Goal: Transaction & Acquisition: Purchase product/service

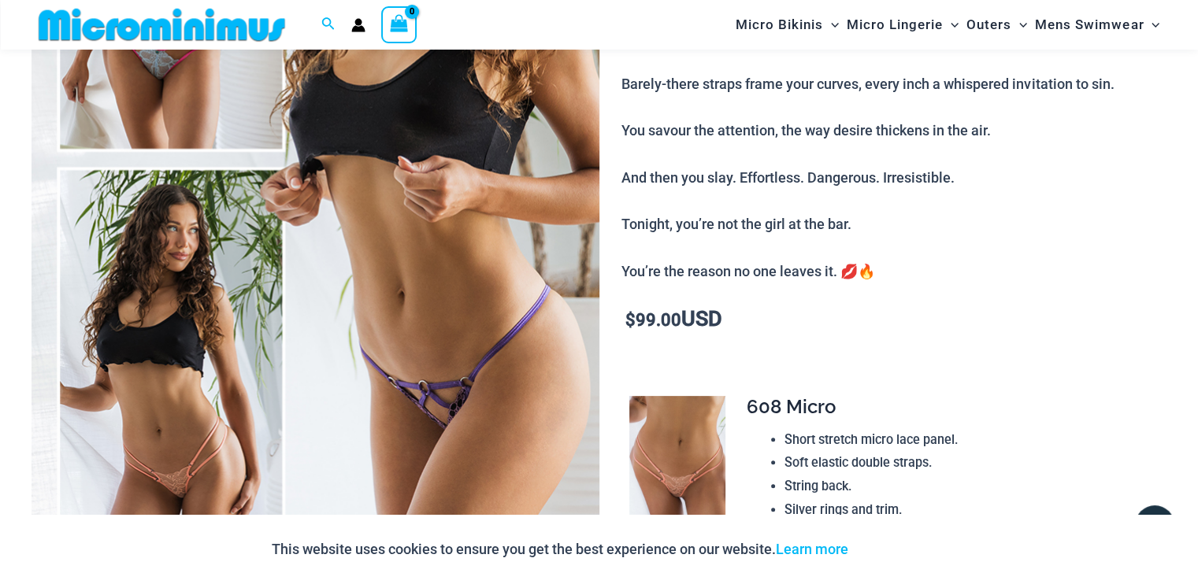
scroll to position [380, 0]
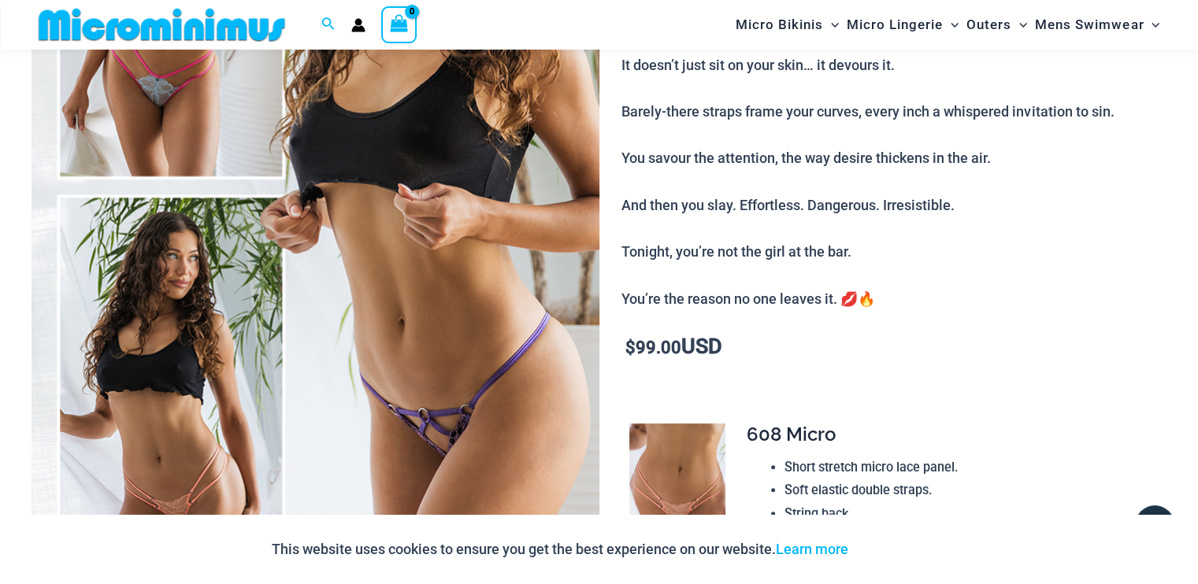
click at [462, 421] on img at bounding box center [316, 190] width 568 height 852
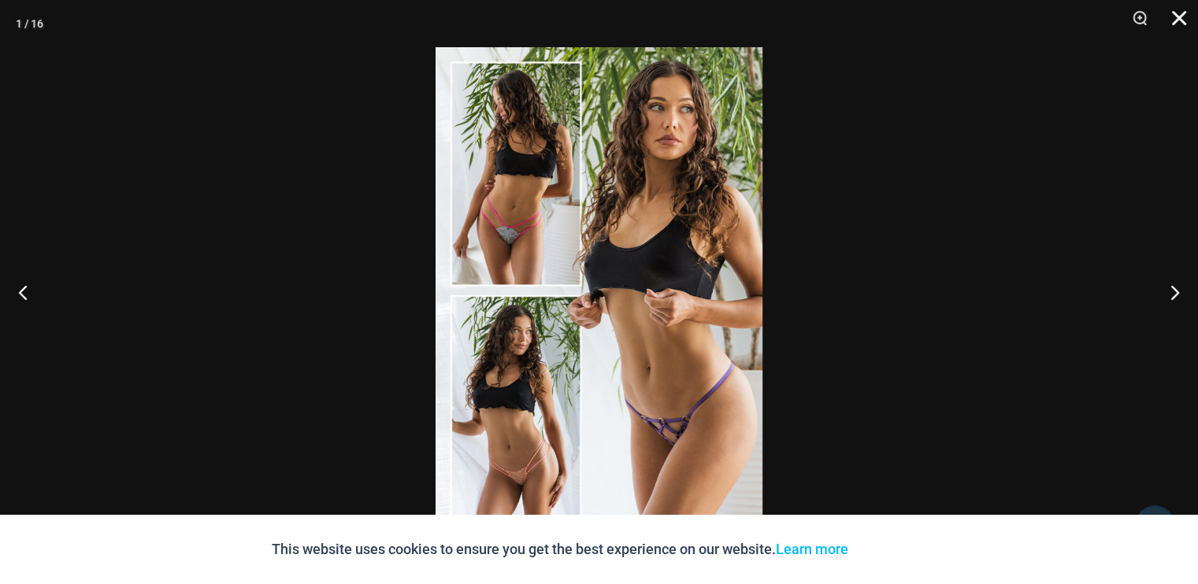
click at [1178, 20] on button "Close" at bounding box center [1173, 23] width 39 height 47
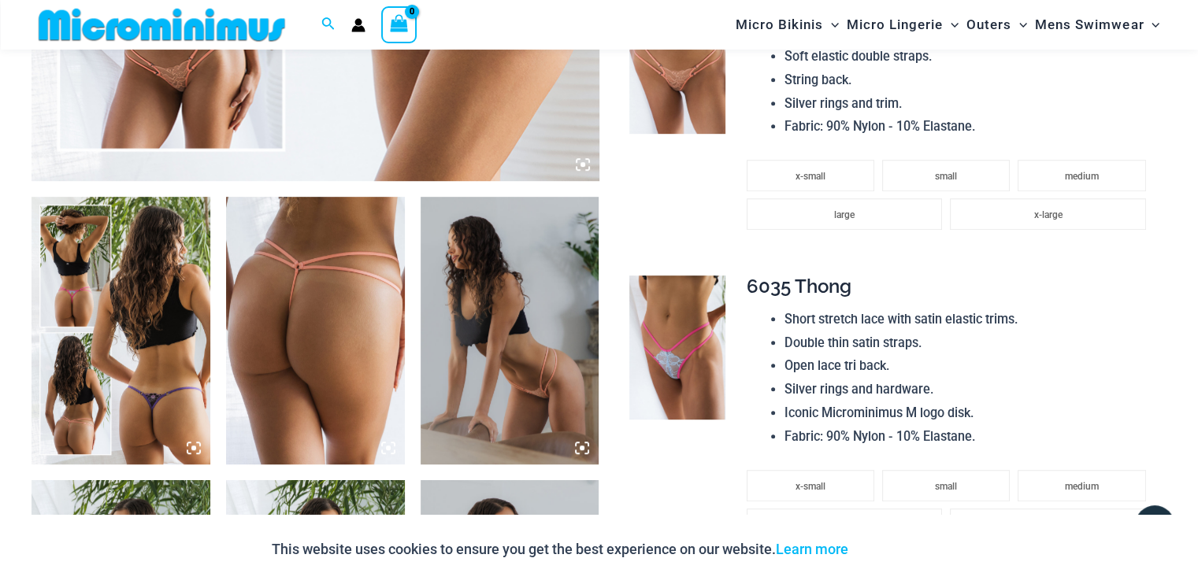
scroll to position [852, 0]
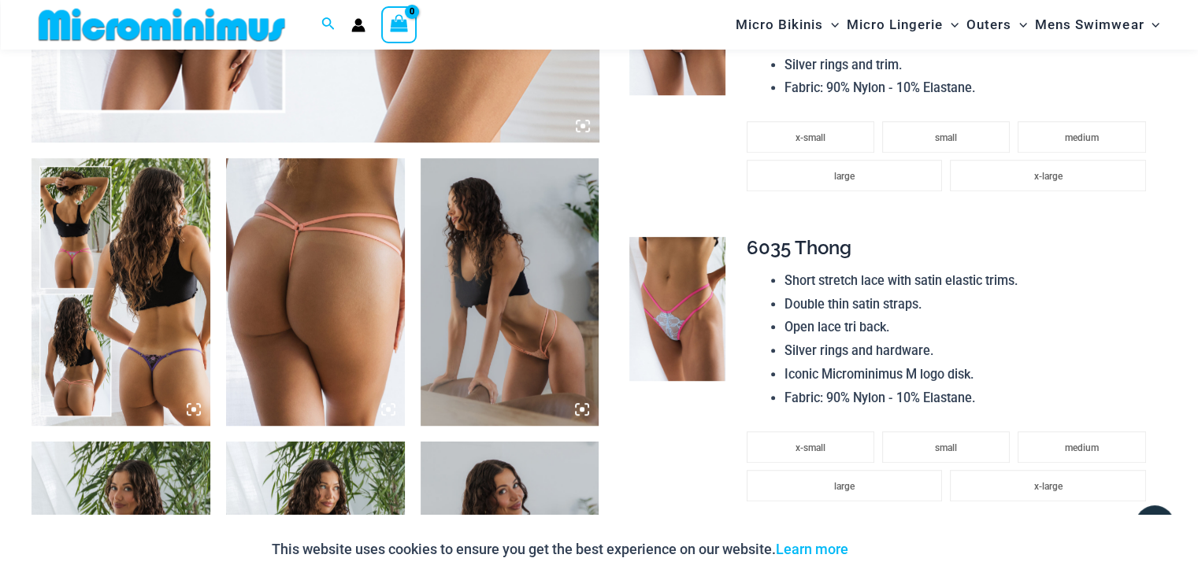
click at [155, 254] on img at bounding box center [121, 292] width 179 height 268
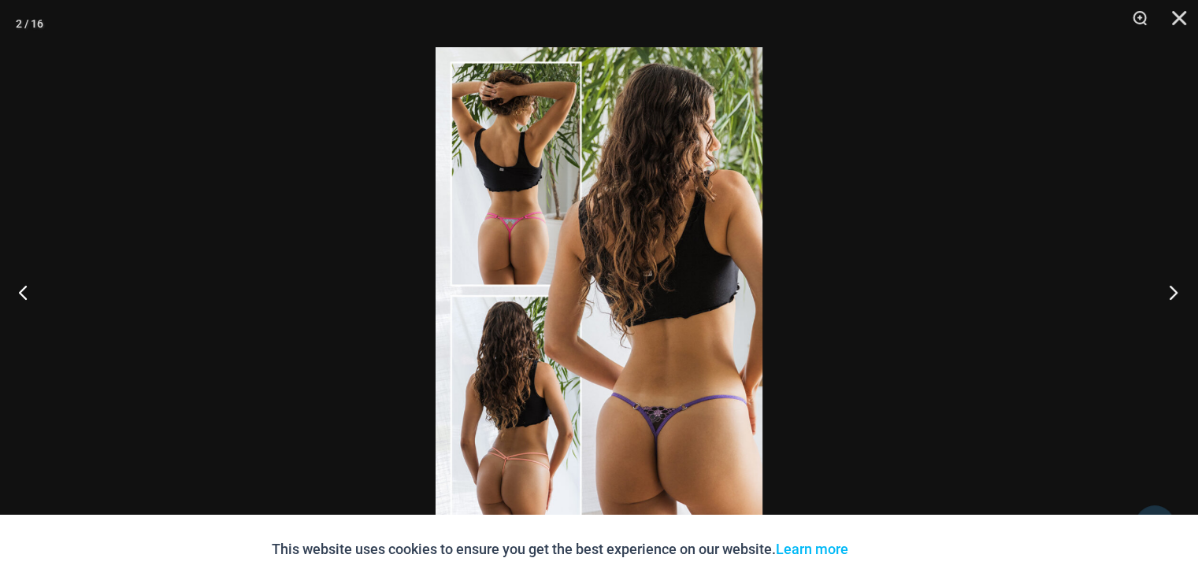
click at [1170, 290] on button "Next" at bounding box center [1168, 292] width 59 height 79
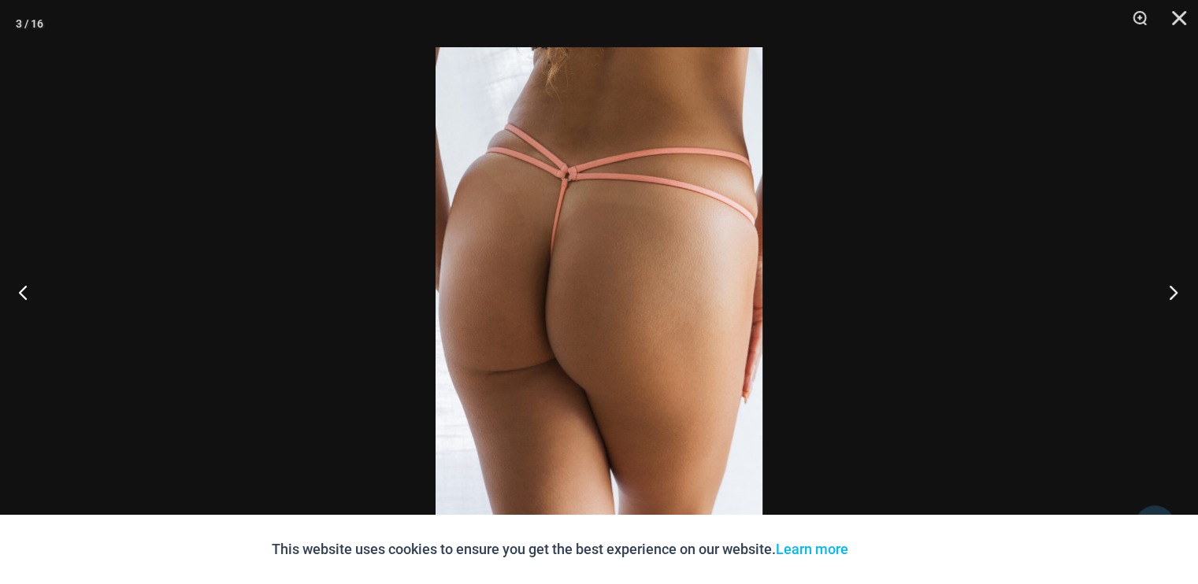
click at [1170, 290] on button "Next" at bounding box center [1168, 292] width 59 height 79
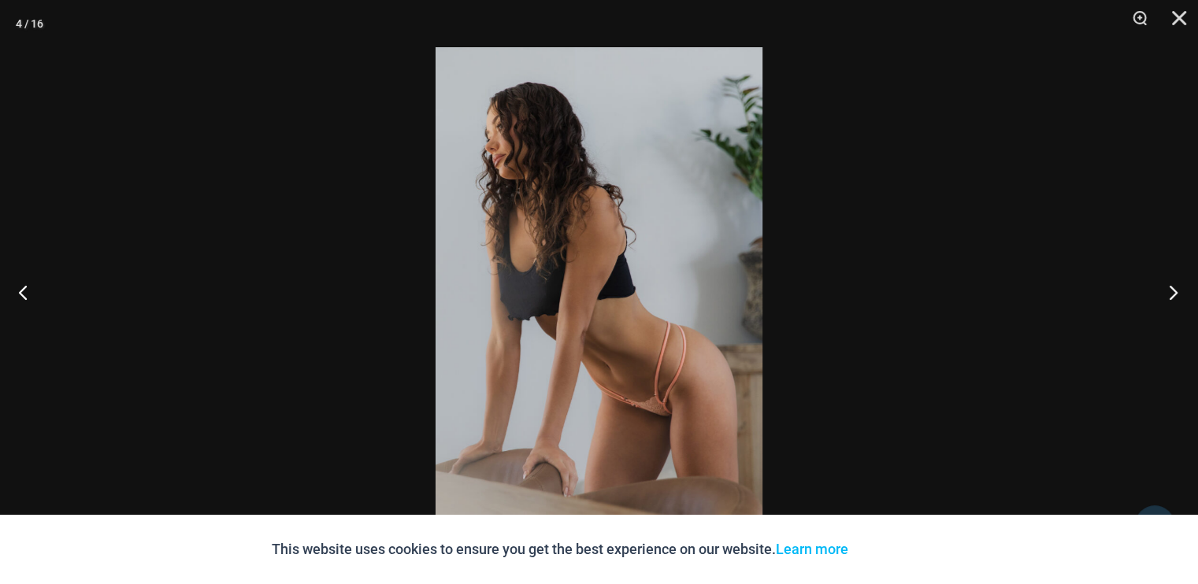
click at [1170, 290] on button "Next" at bounding box center [1168, 292] width 59 height 79
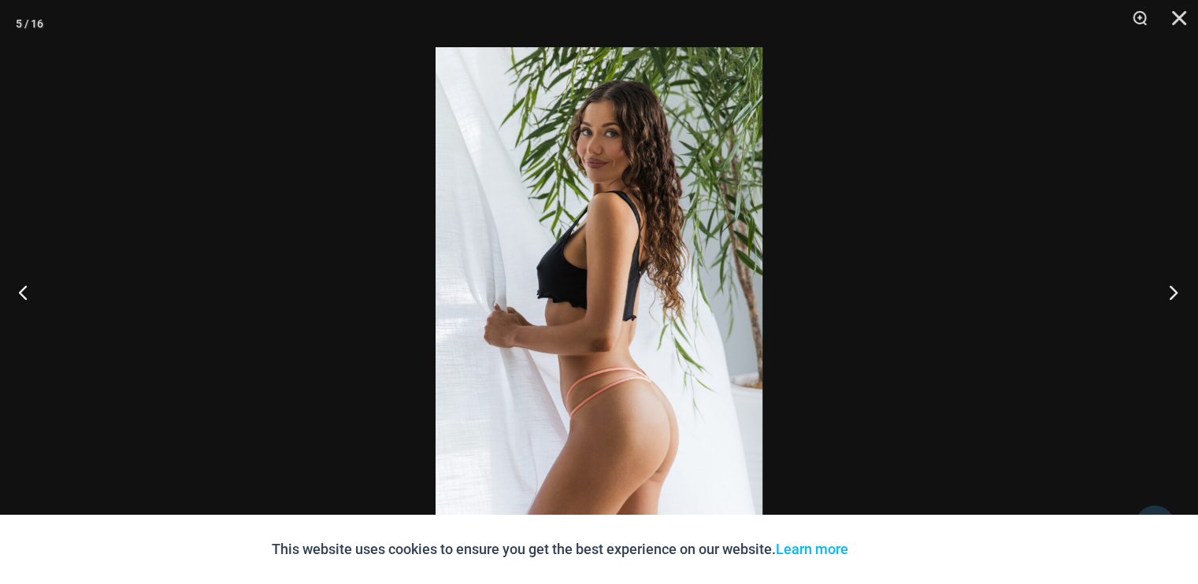
click at [1170, 290] on button "Next" at bounding box center [1168, 292] width 59 height 79
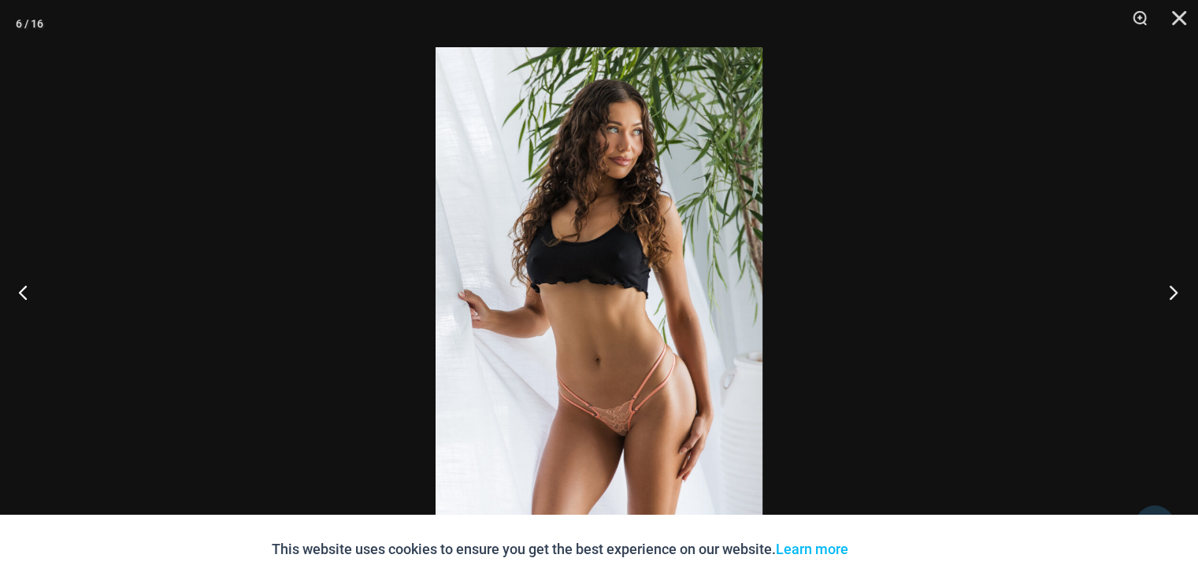
click at [1170, 291] on button "Next" at bounding box center [1168, 292] width 59 height 79
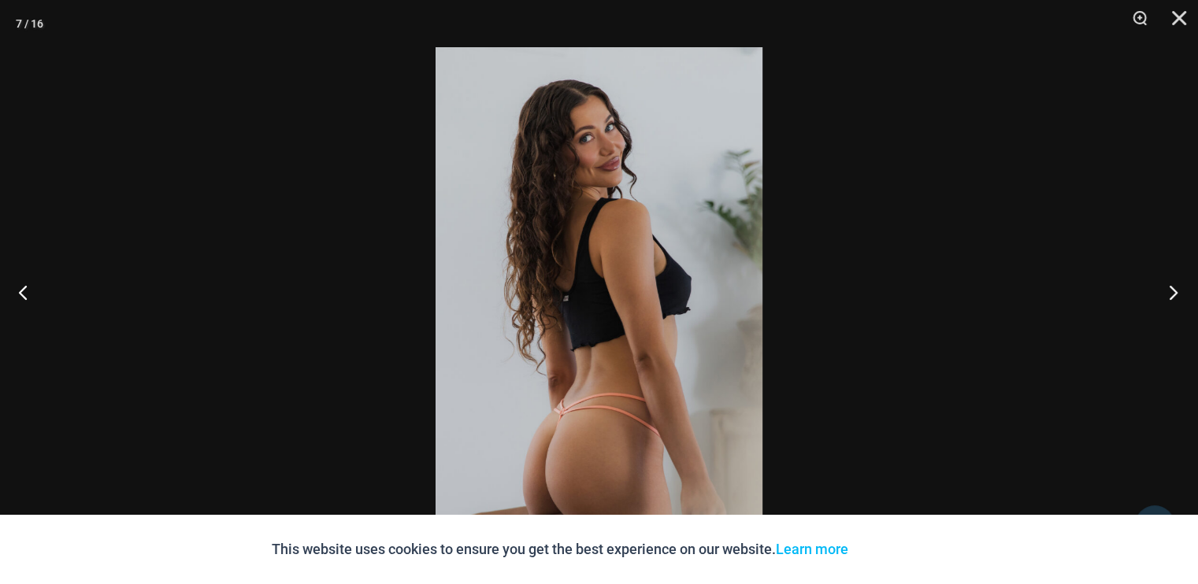
click at [1171, 291] on button "Next" at bounding box center [1168, 292] width 59 height 79
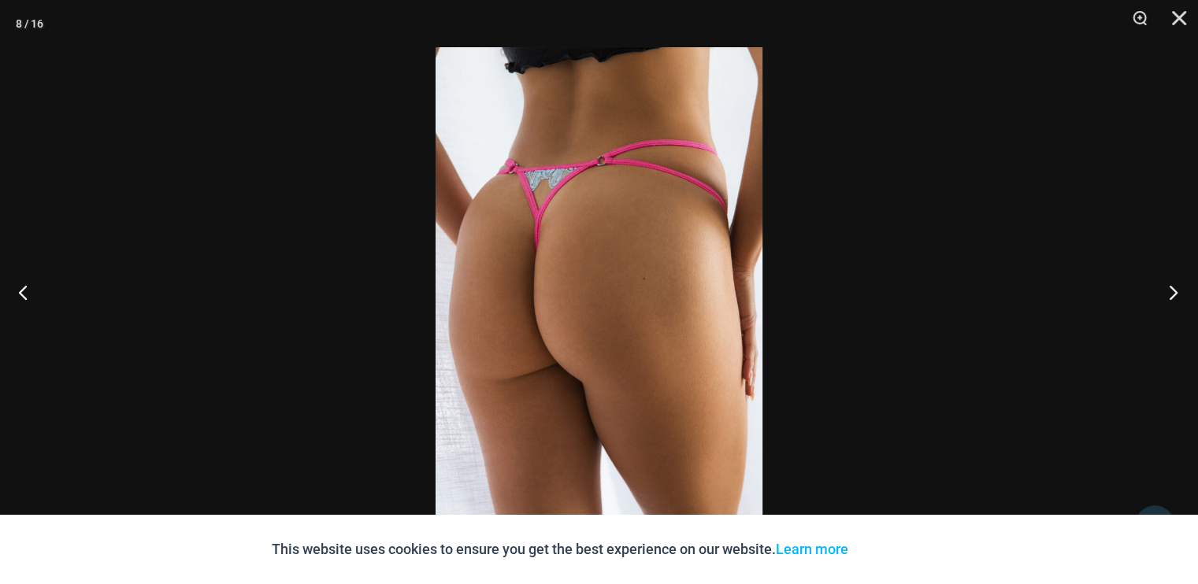
click at [1172, 291] on button "Next" at bounding box center [1168, 292] width 59 height 79
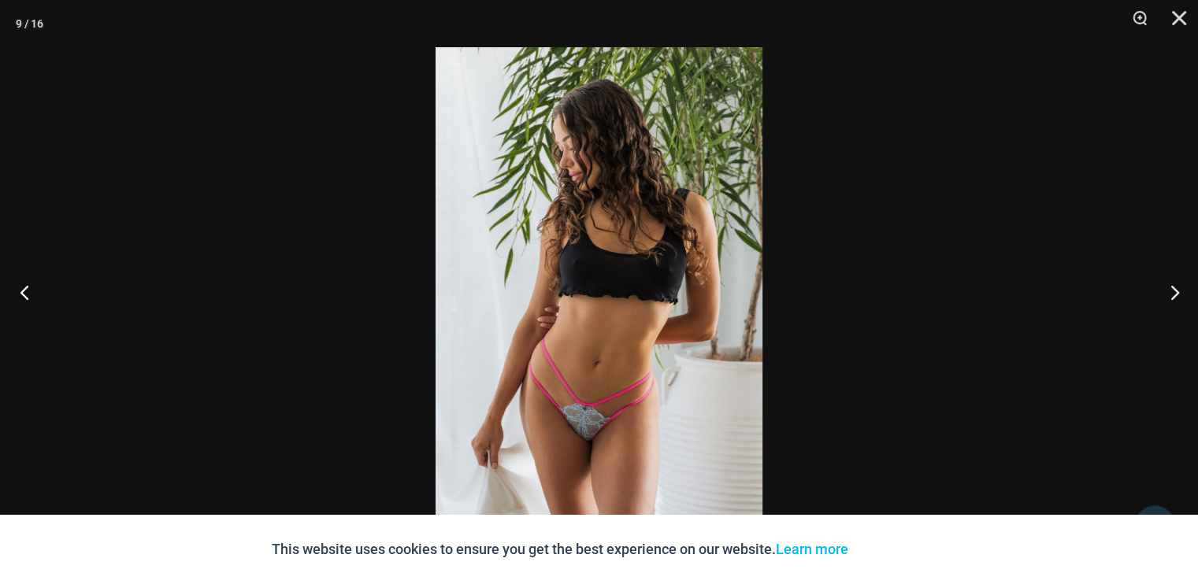
click at [33, 286] on button "Previous" at bounding box center [29, 292] width 59 height 79
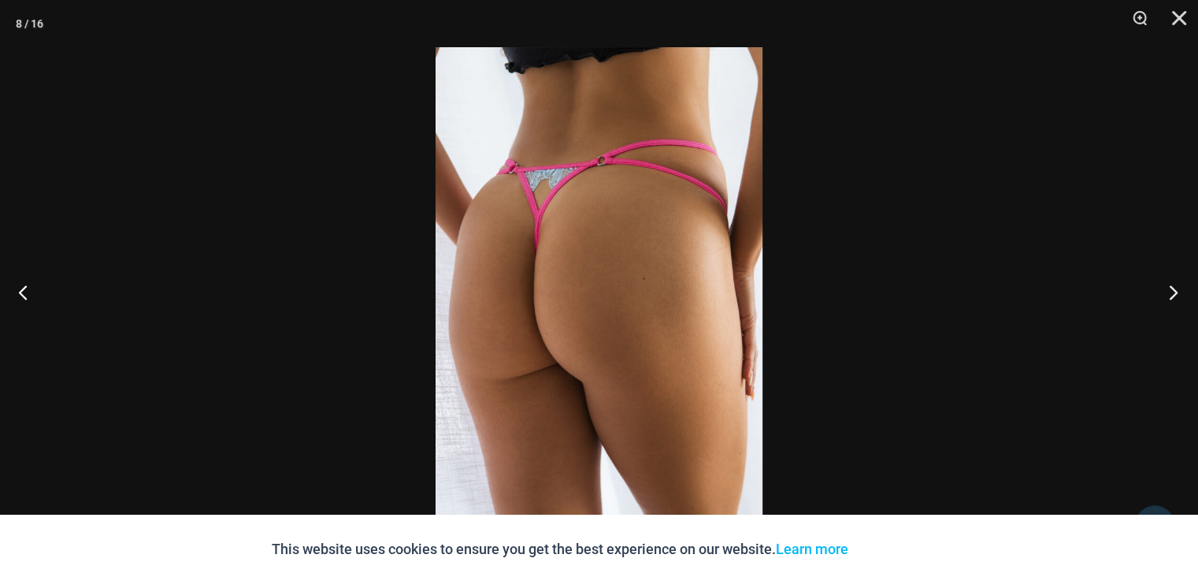
click at [1177, 287] on button "Next" at bounding box center [1168, 292] width 59 height 79
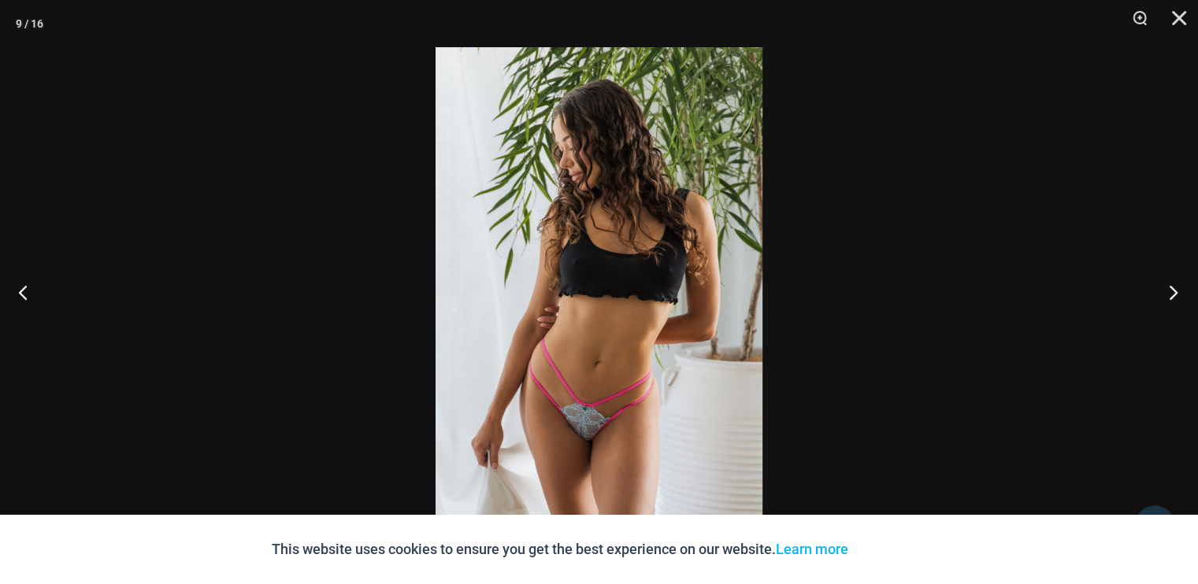
click at [1178, 288] on button "Next" at bounding box center [1168, 292] width 59 height 79
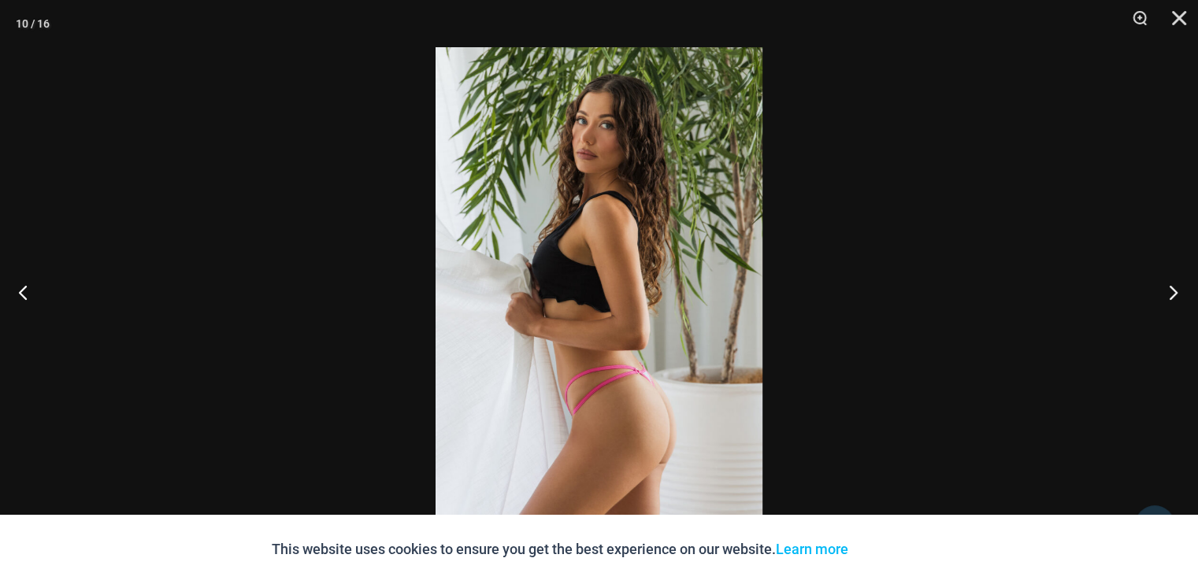
click at [1178, 288] on button "Next" at bounding box center [1168, 292] width 59 height 79
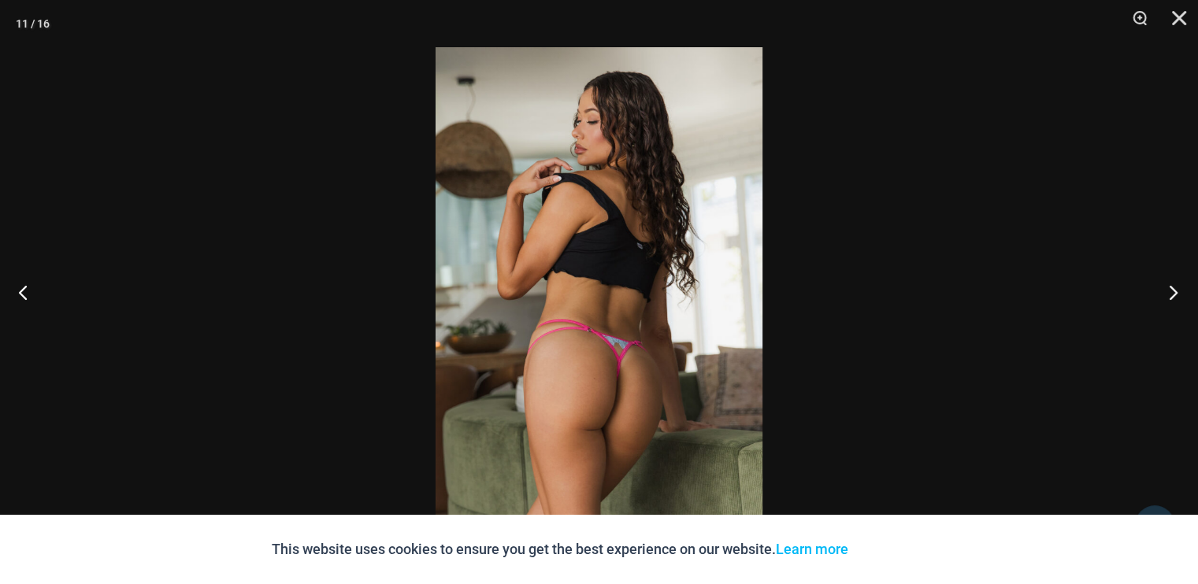
click at [1178, 288] on button "Next" at bounding box center [1168, 292] width 59 height 79
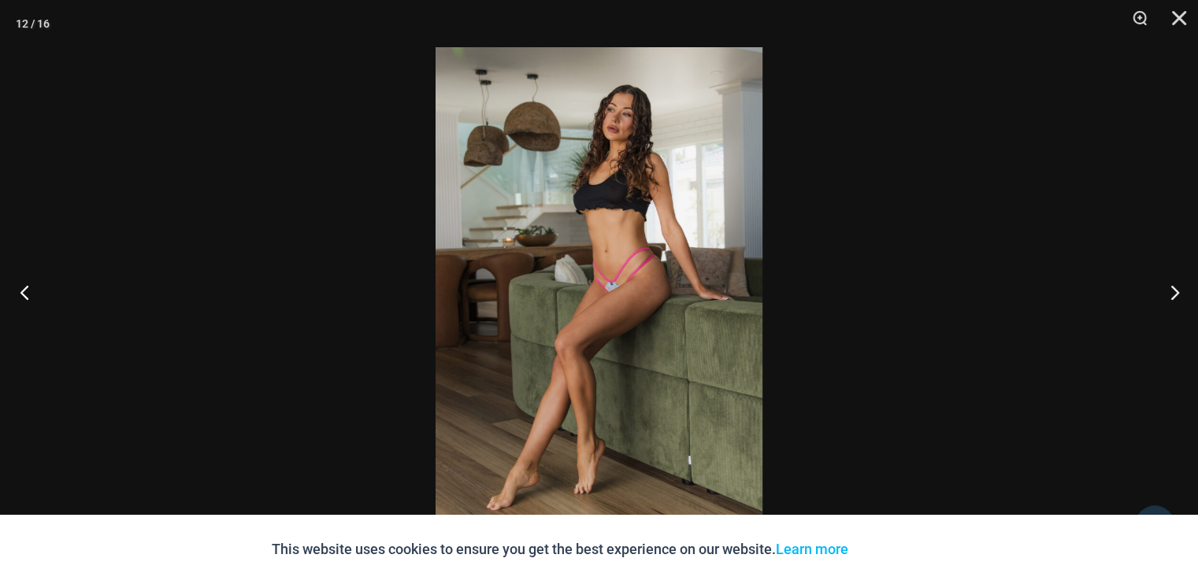
click at [27, 292] on button "Previous" at bounding box center [29, 292] width 59 height 79
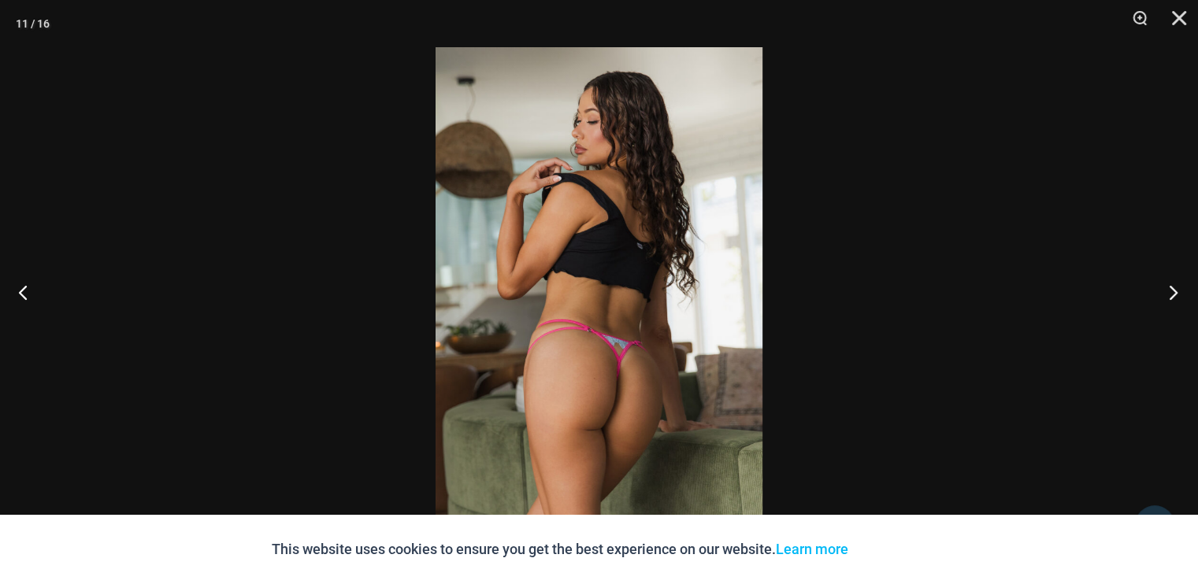
click at [1169, 297] on button "Next" at bounding box center [1168, 292] width 59 height 79
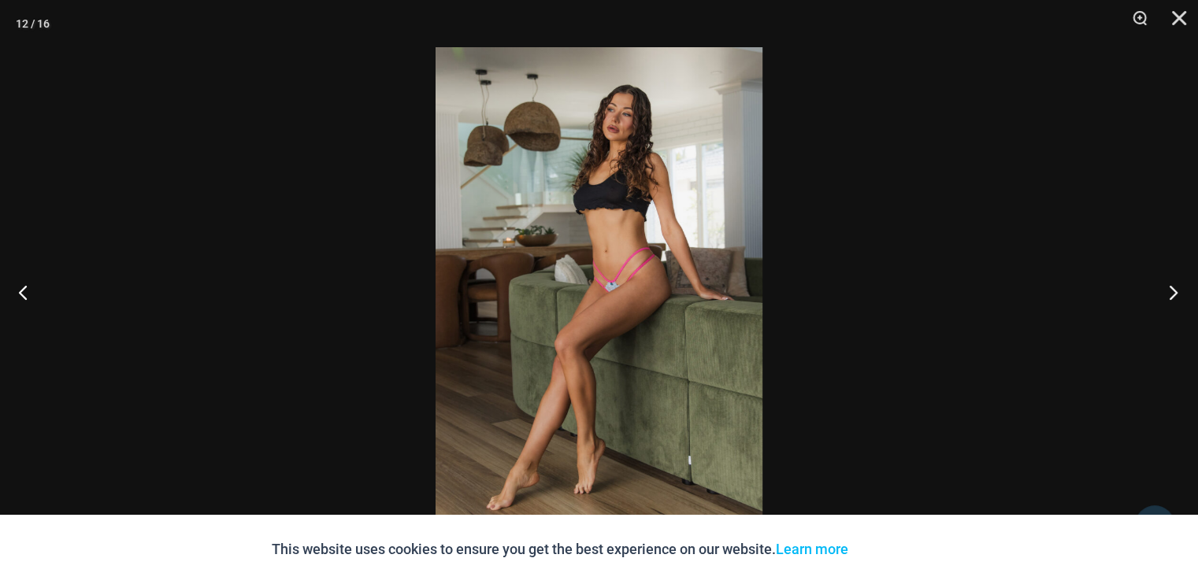
click at [1170, 297] on button "Next" at bounding box center [1168, 292] width 59 height 79
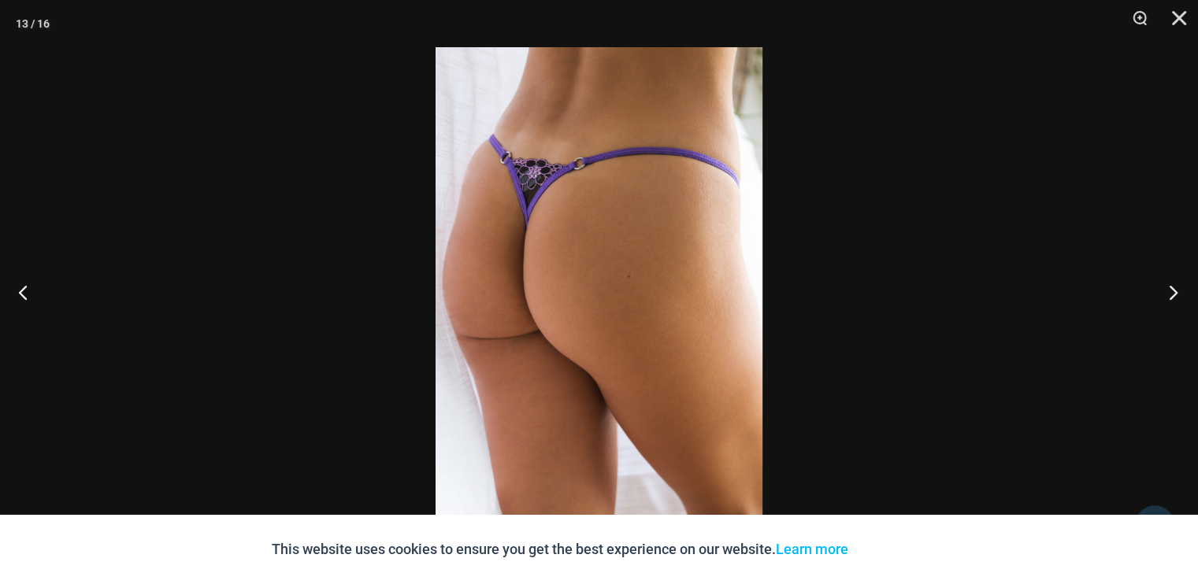
click at [1170, 297] on button "Next" at bounding box center [1168, 292] width 59 height 79
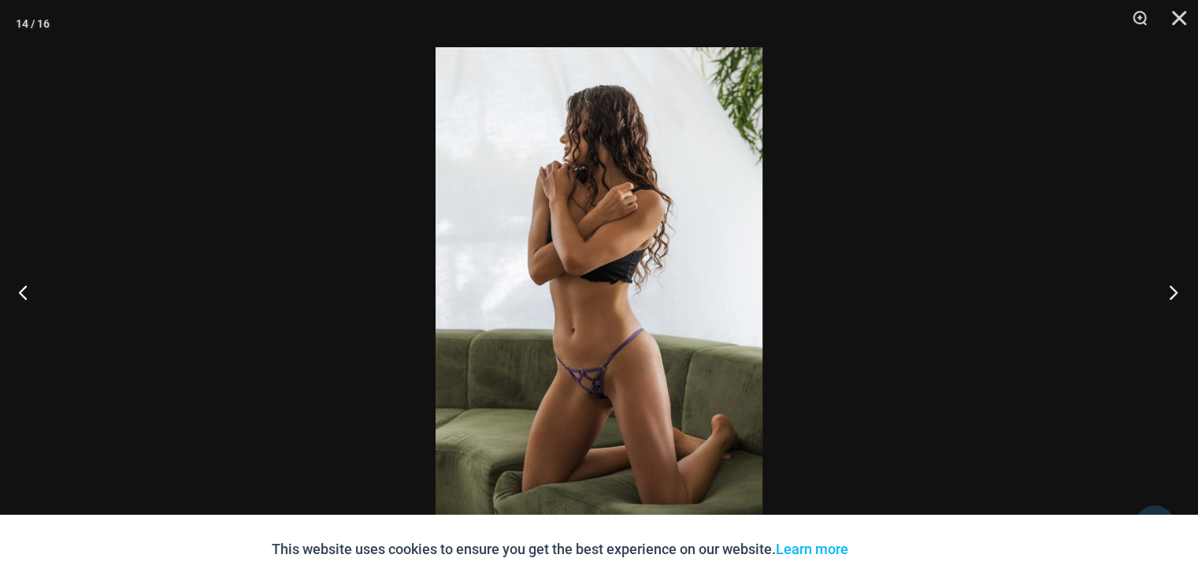
click at [1178, 295] on button "Next" at bounding box center [1168, 292] width 59 height 79
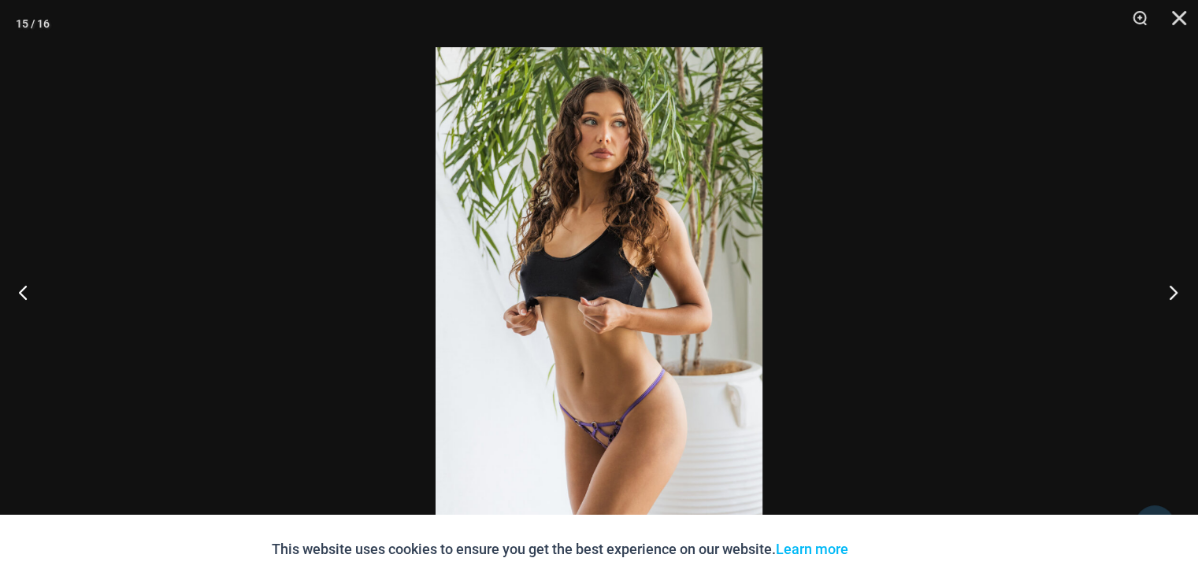
click at [1168, 286] on button "Next" at bounding box center [1168, 292] width 59 height 79
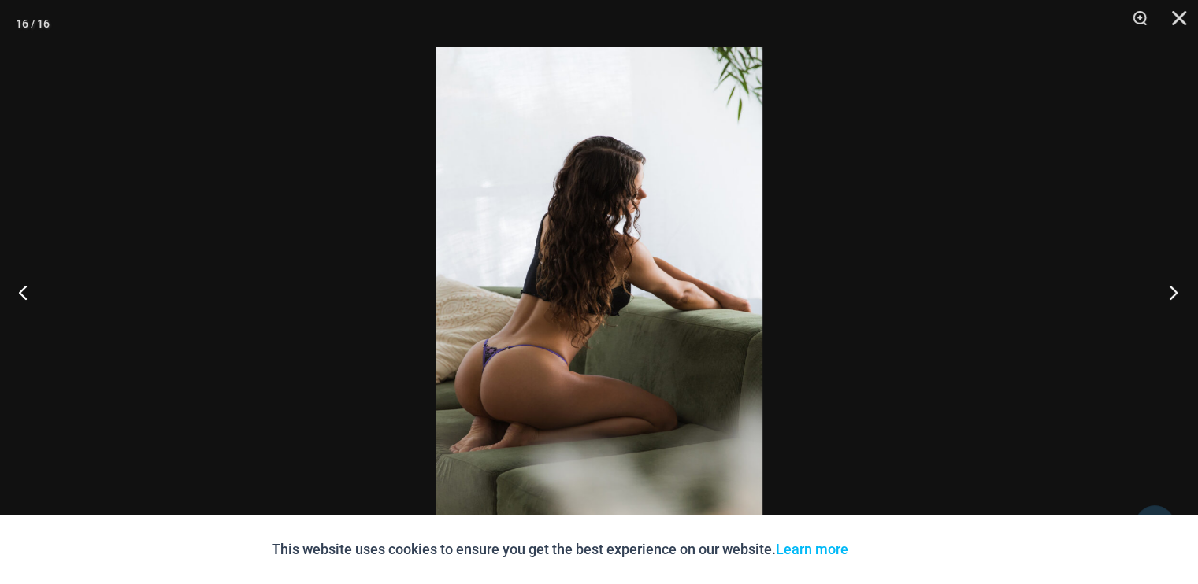
click at [1170, 286] on button "Next" at bounding box center [1168, 292] width 59 height 79
